Goal: Task Accomplishment & Management: Use online tool/utility

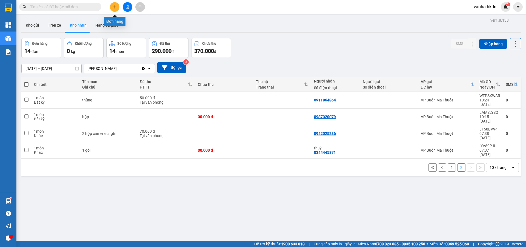
click at [115, 6] on icon "plus" at bounding box center [115, 7] width 4 height 4
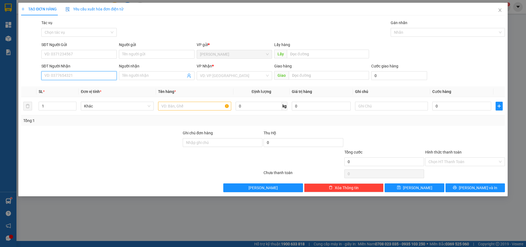
click at [76, 76] on input "SĐT Người Nhận" at bounding box center [78, 75] width 75 height 9
type input "0375854599"
click at [217, 75] on input "search" at bounding box center [232, 75] width 65 height 8
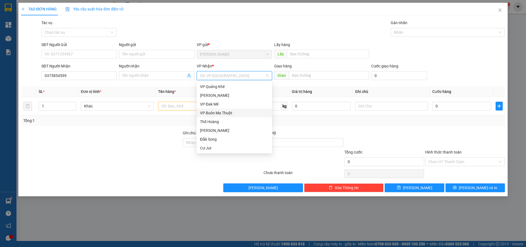
click at [219, 112] on div "VP Buôn Ma Thuột" at bounding box center [234, 113] width 69 height 6
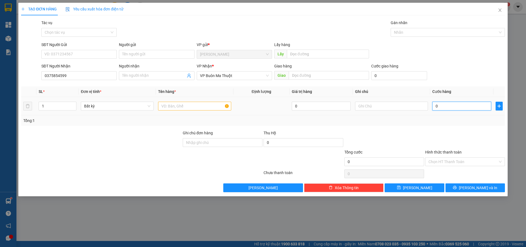
click at [453, 106] on input "0" at bounding box center [461, 106] width 59 height 9
click at [192, 105] on input "text" at bounding box center [194, 106] width 73 height 9
type input "hs"
click at [483, 108] on input "0" at bounding box center [461, 106] width 59 height 9
type input "3"
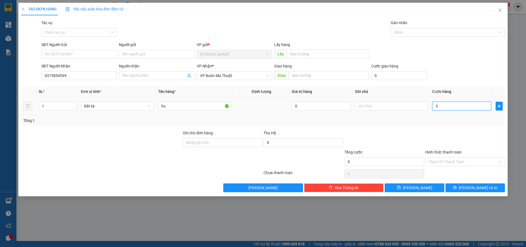
type input "3"
type input "30"
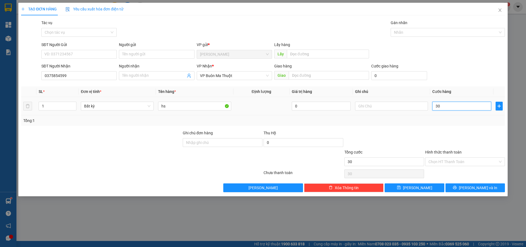
type input "300"
type input "3.000"
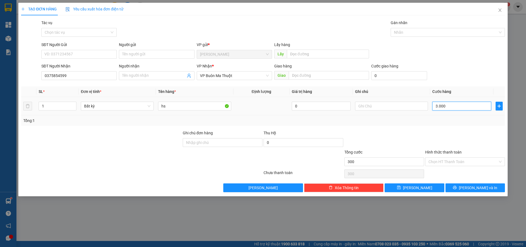
type input "3.000"
type input "30.000"
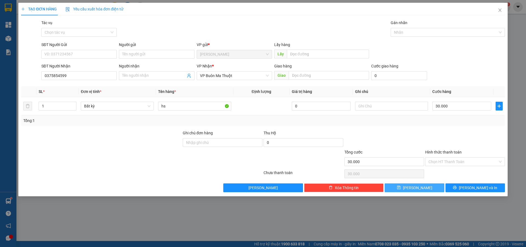
click at [405, 189] on button "[PERSON_NAME]" at bounding box center [414, 187] width 59 height 9
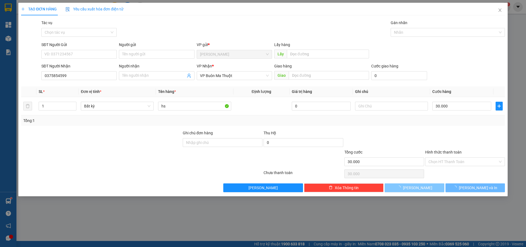
type input "0"
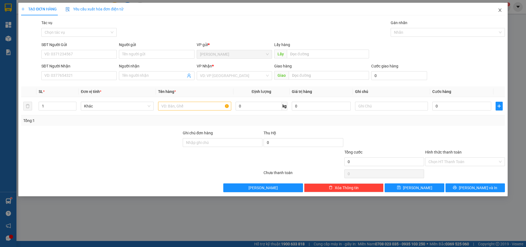
click at [500, 10] on icon "close" at bounding box center [500, 10] width 4 height 4
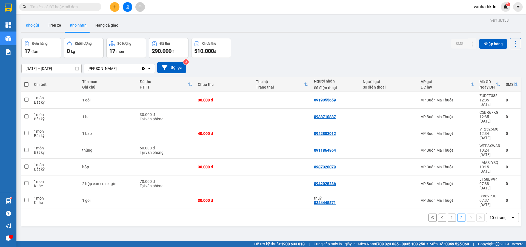
click at [36, 25] on button "Kho gửi" at bounding box center [32, 25] width 22 height 13
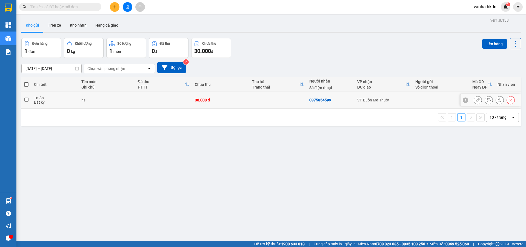
click at [27, 98] on input "checkbox" at bounding box center [26, 100] width 4 height 4
checkbox input "true"
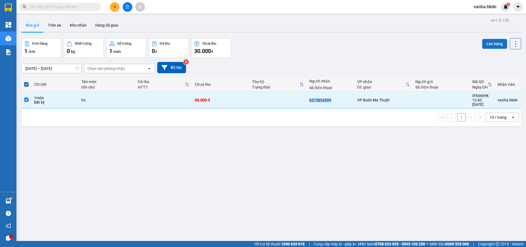
click at [491, 42] on button "Lên hàng" at bounding box center [494, 44] width 25 height 10
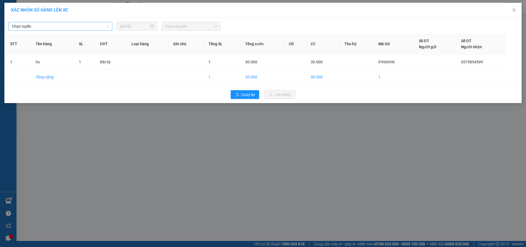
click at [94, 27] on span "Chọn tuyến" at bounding box center [60, 26] width 97 height 8
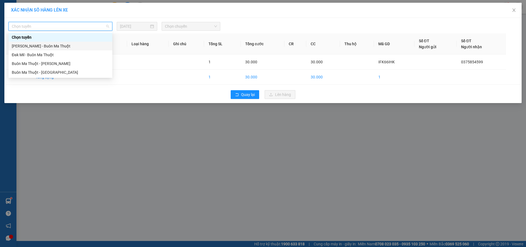
click at [67, 45] on div "[PERSON_NAME] - Buôn Ma Thuột" at bounding box center [60, 46] width 97 height 6
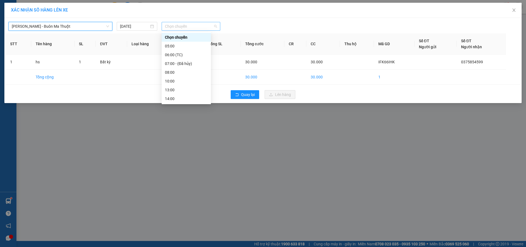
click at [207, 27] on span "Chọn chuyến" at bounding box center [191, 26] width 52 height 8
click at [171, 89] on div "13:00" at bounding box center [186, 90] width 43 height 6
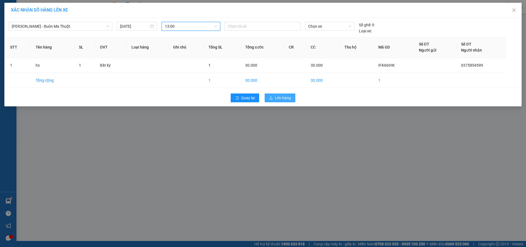
click at [282, 98] on span "Lên hàng" at bounding box center [283, 98] width 16 height 6
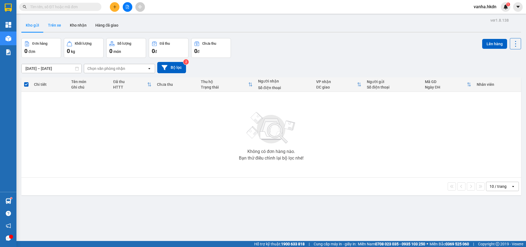
click at [53, 25] on button "Trên xe" at bounding box center [55, 25] width 22 height 13
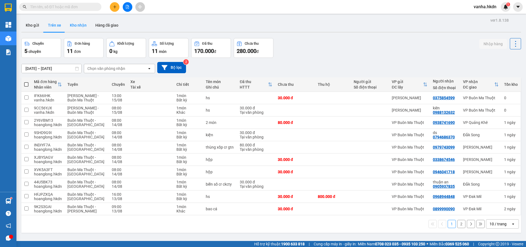
click at [75, 25] on button "Kho nhận" at bounding box center [77, 25] width 25 height 13
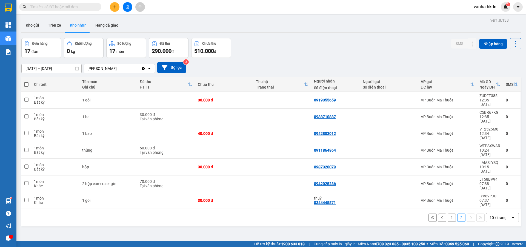
click at [448, 213] on button "1" at bounding box center [452, 217] width 8 height 8
